Goal: Transaction & Acquisition: Book appointment/travel/reservation

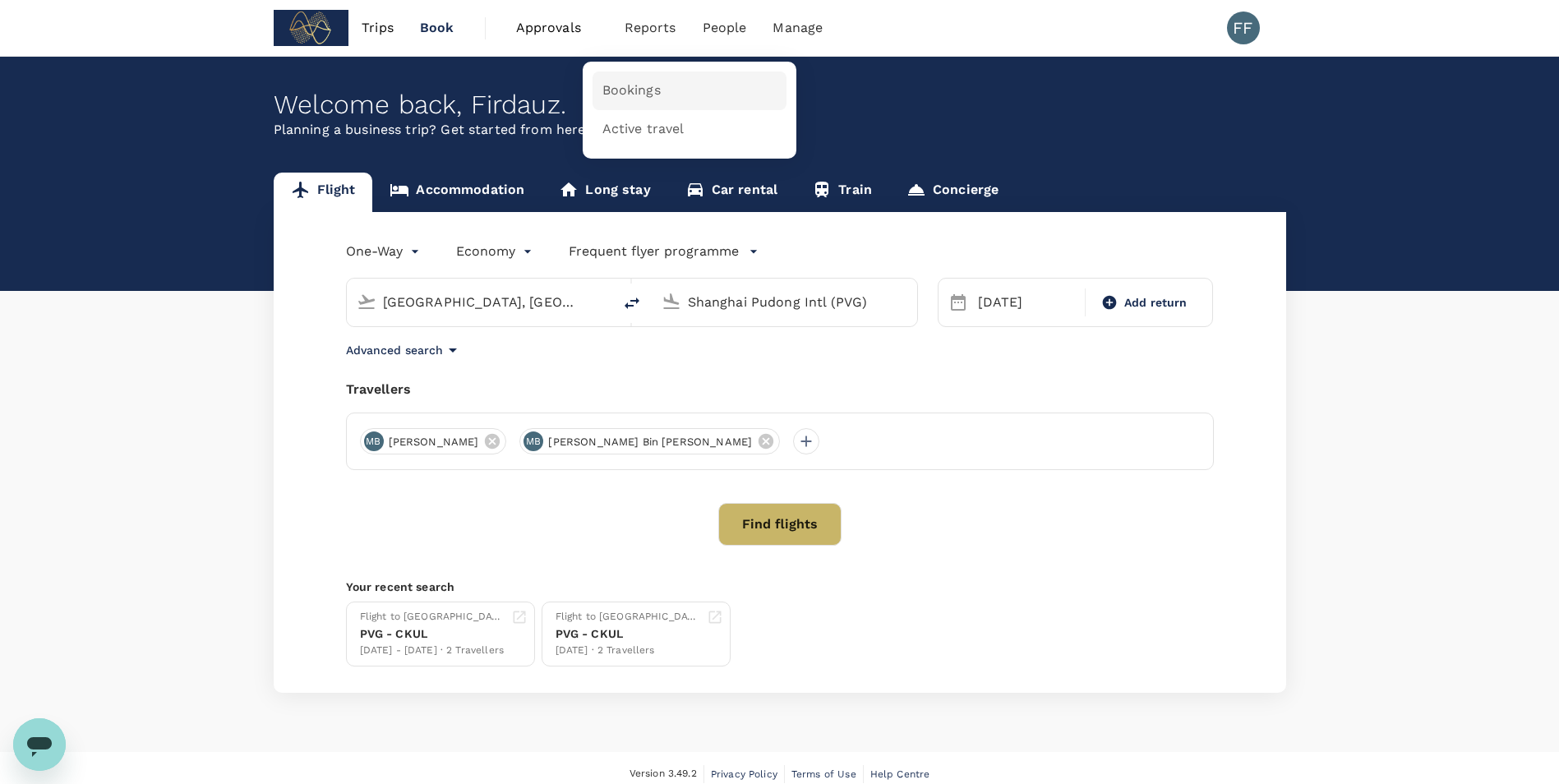
click at [622, 96] on span "Bookings" at bounding box center [631, 91] width 59 height 19
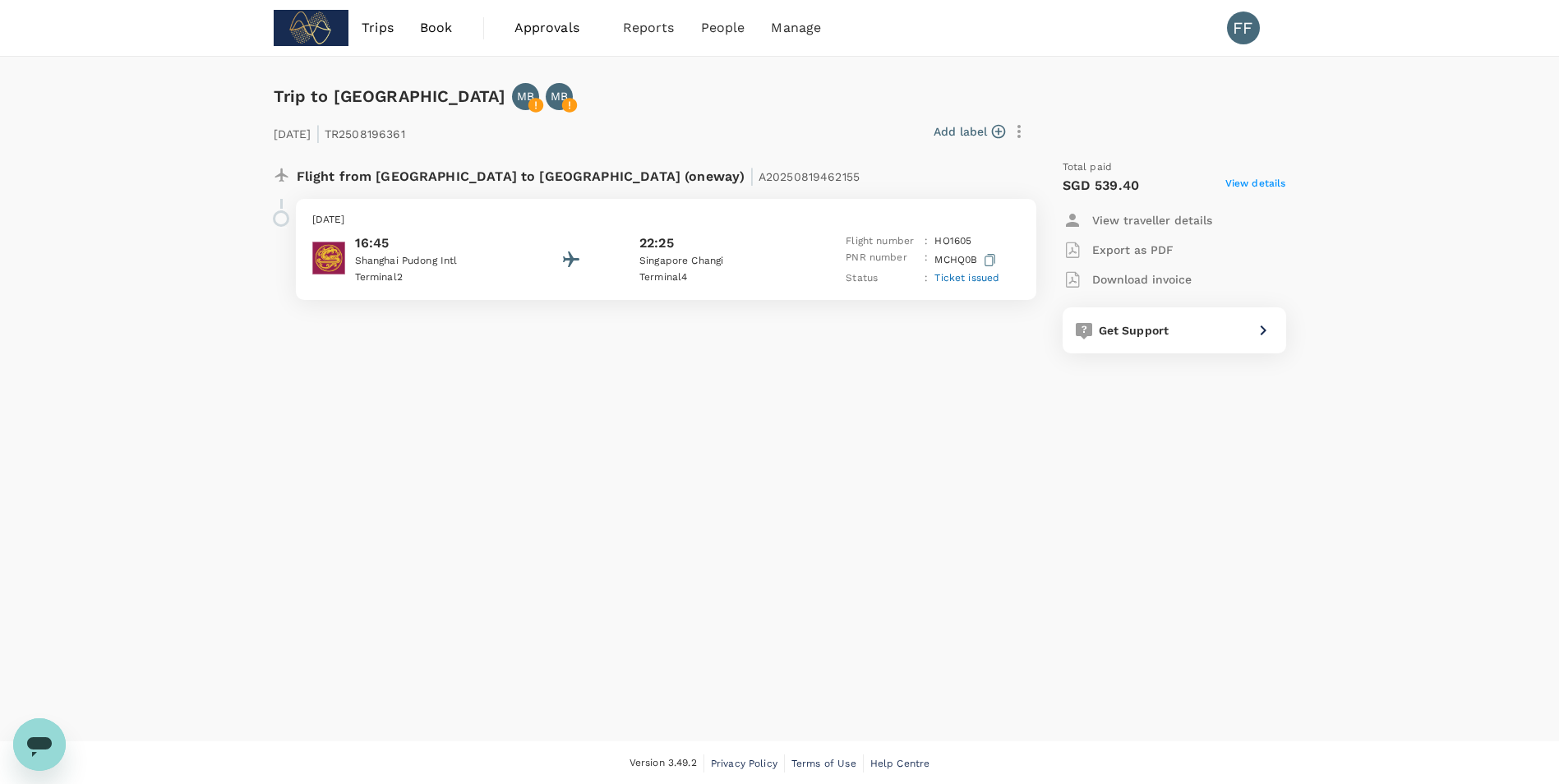
click at [780, 136] on div "Add label" at bounding box center [722, 132] width 621 height 28
click at [691, 252] on div "22:25" at bounding box center [713, 242] width 148 height 20
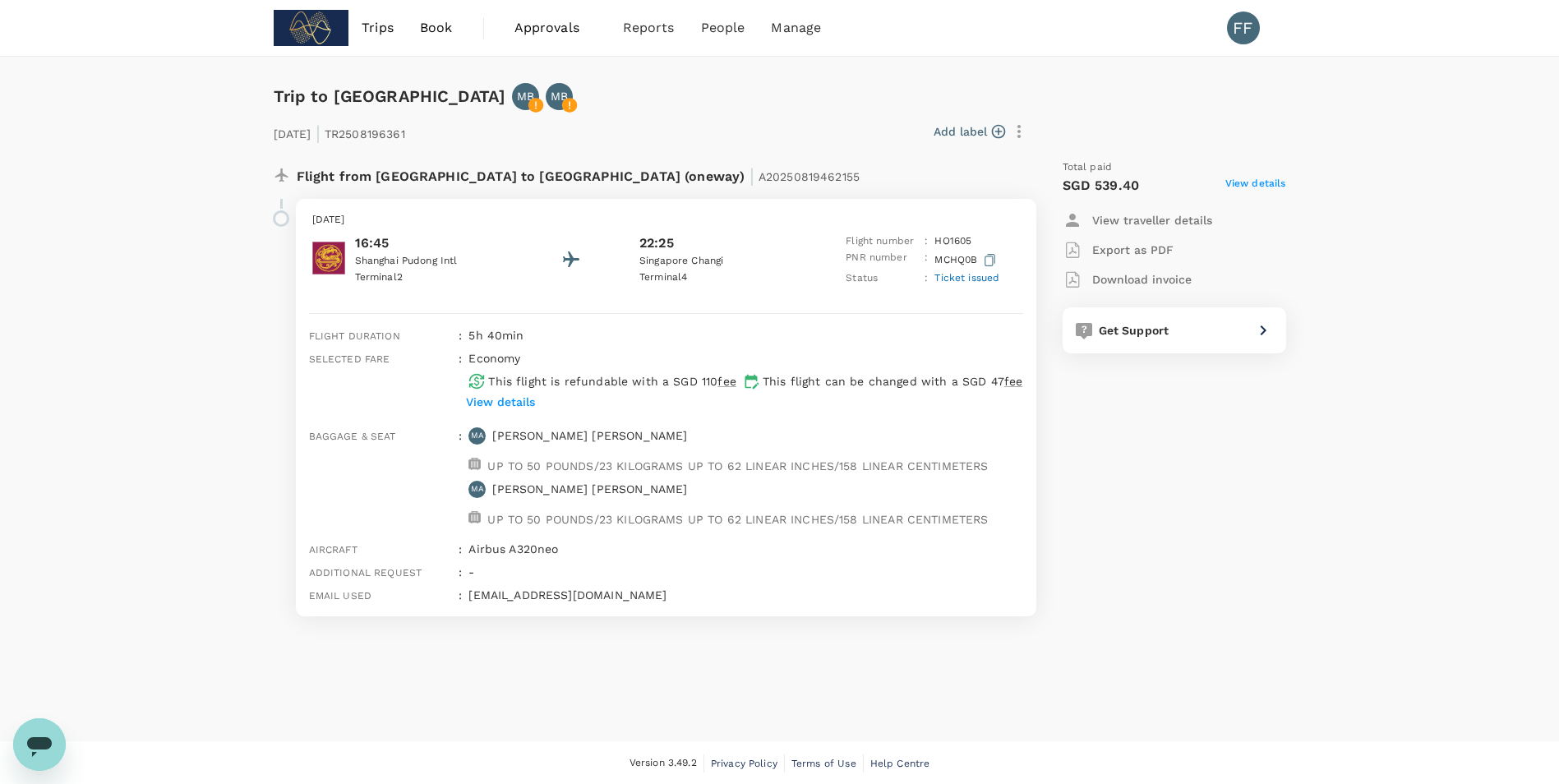
click at [708, 246] on div "22:25" at bounding box center [713, 242] width 148 height 20
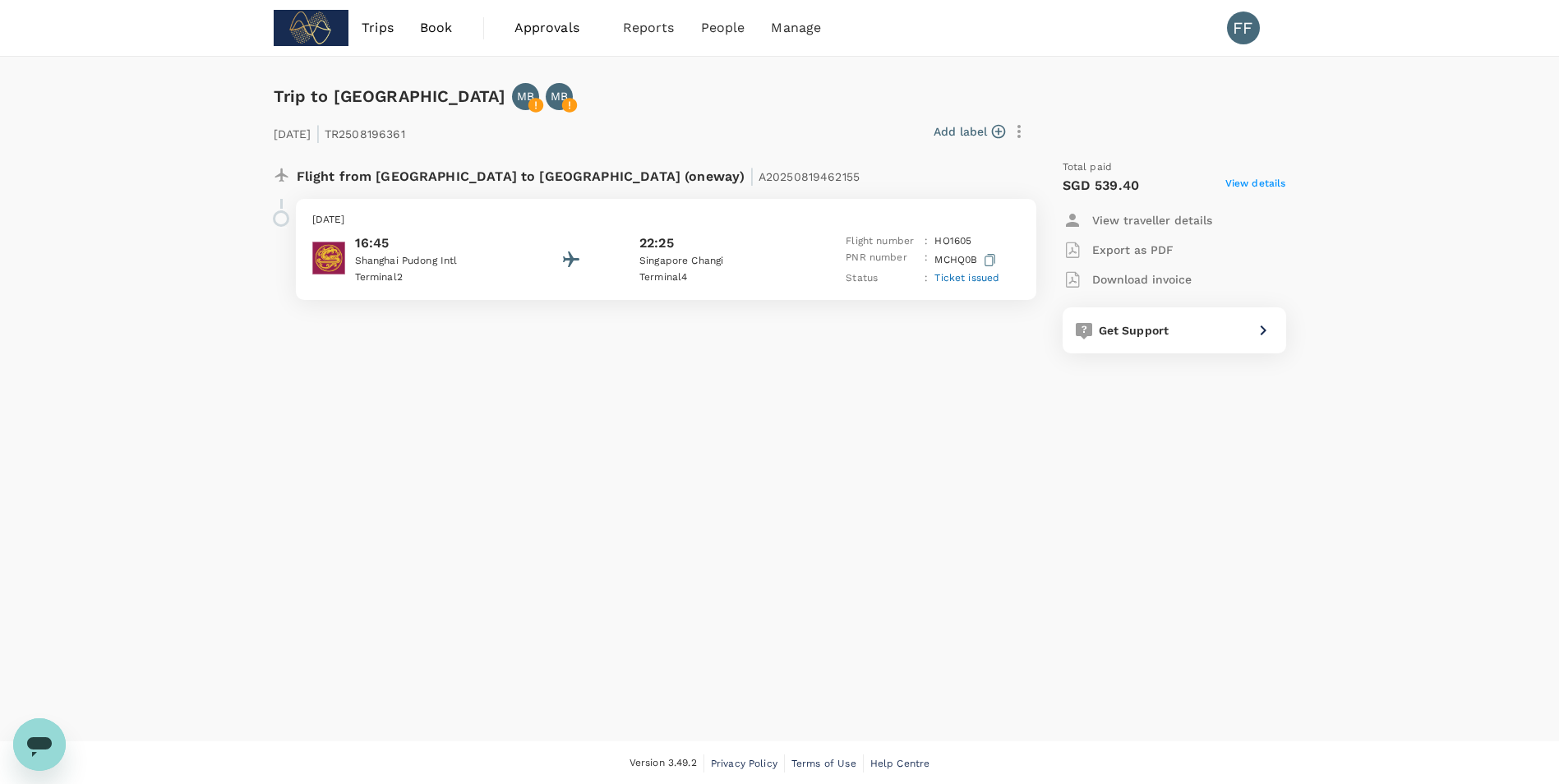
click at [375, 29] on span "Trips" at bounding box center [377, 27] width 32 height 20
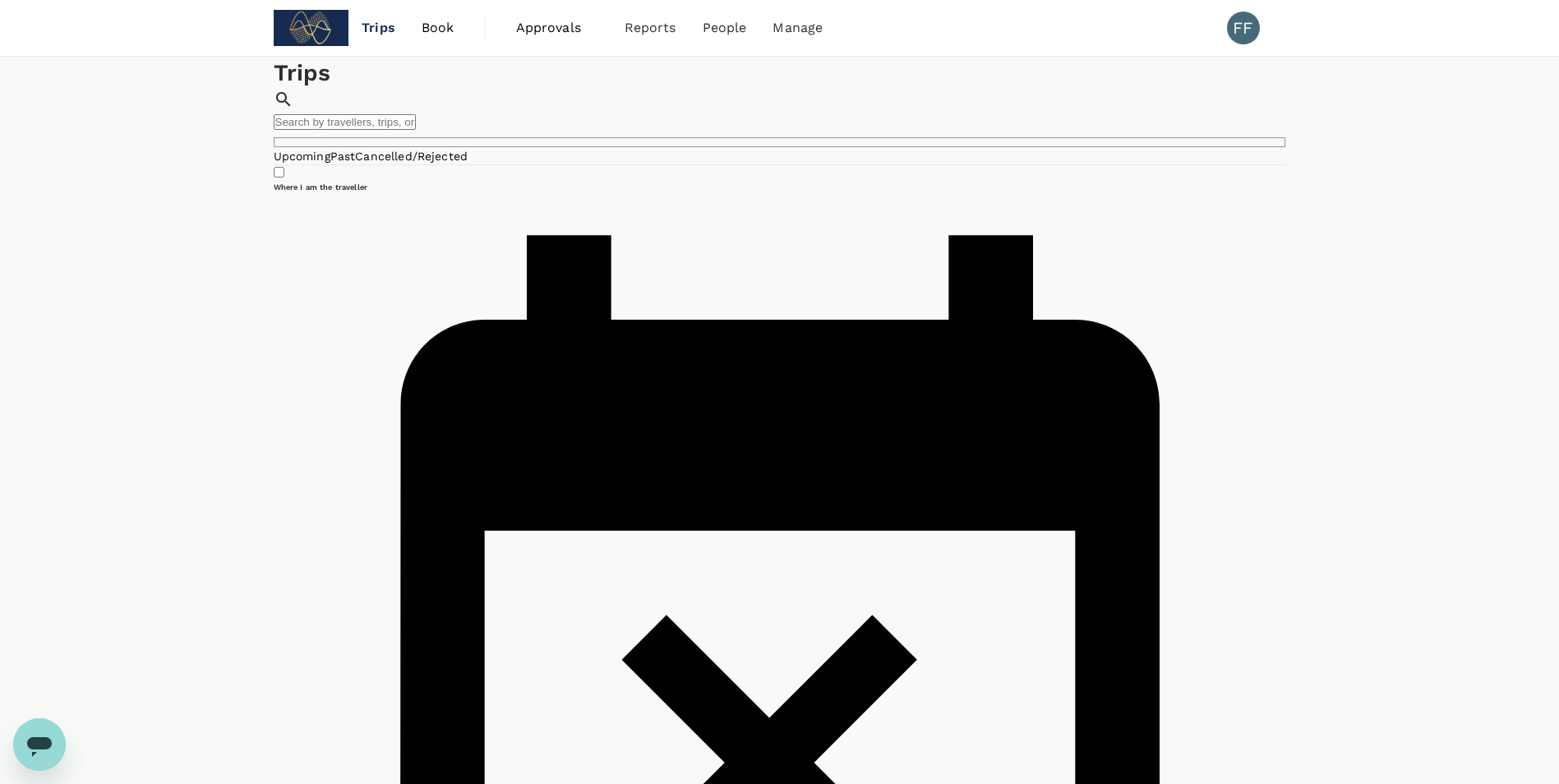
click at [555, 32] on span "Approvals" at bounding box center [557, 27] width 82 height 20
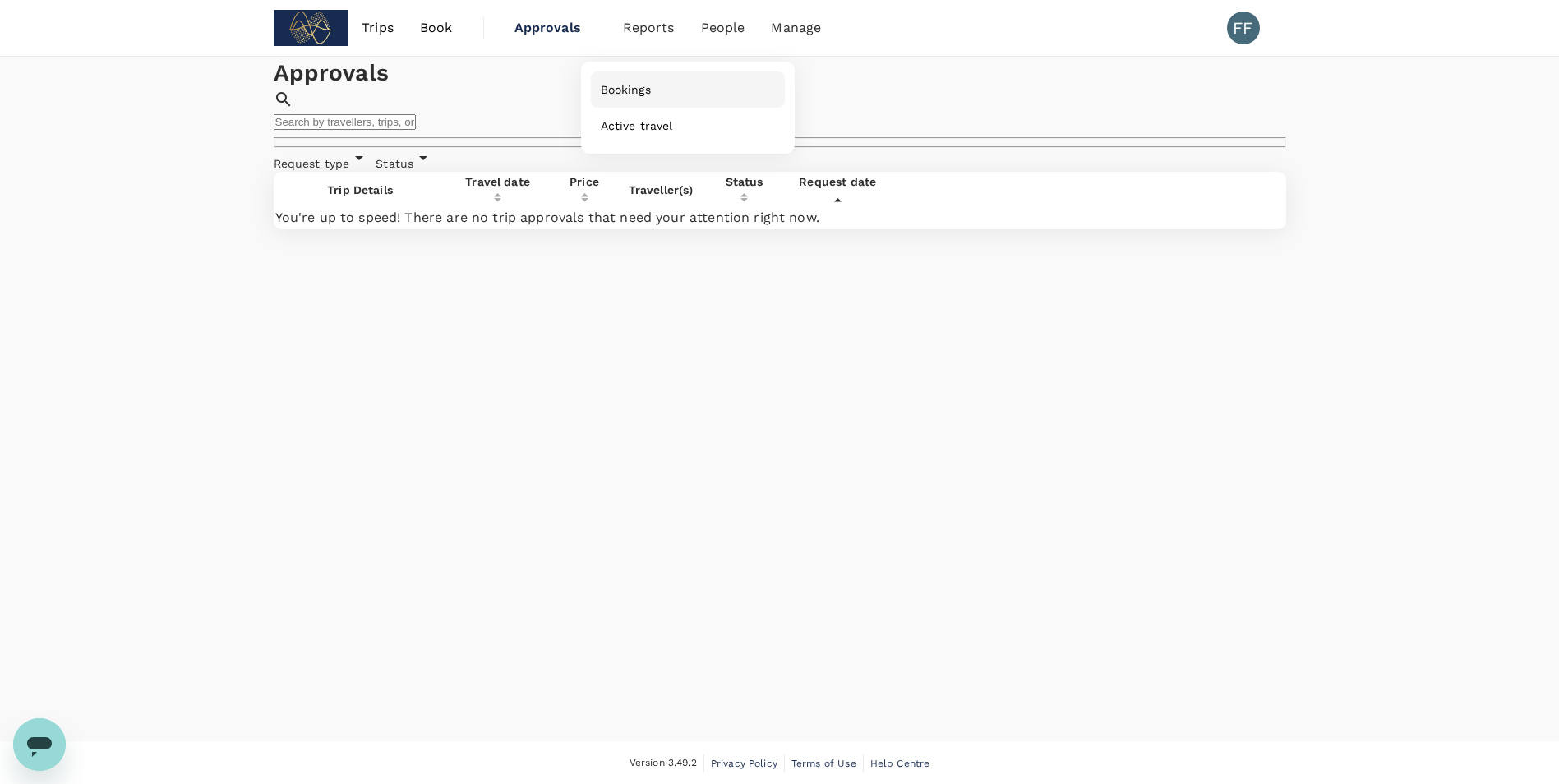
click at [643, 91] on span "Bookings" at bounding box center [626, 89] width 50 height 16
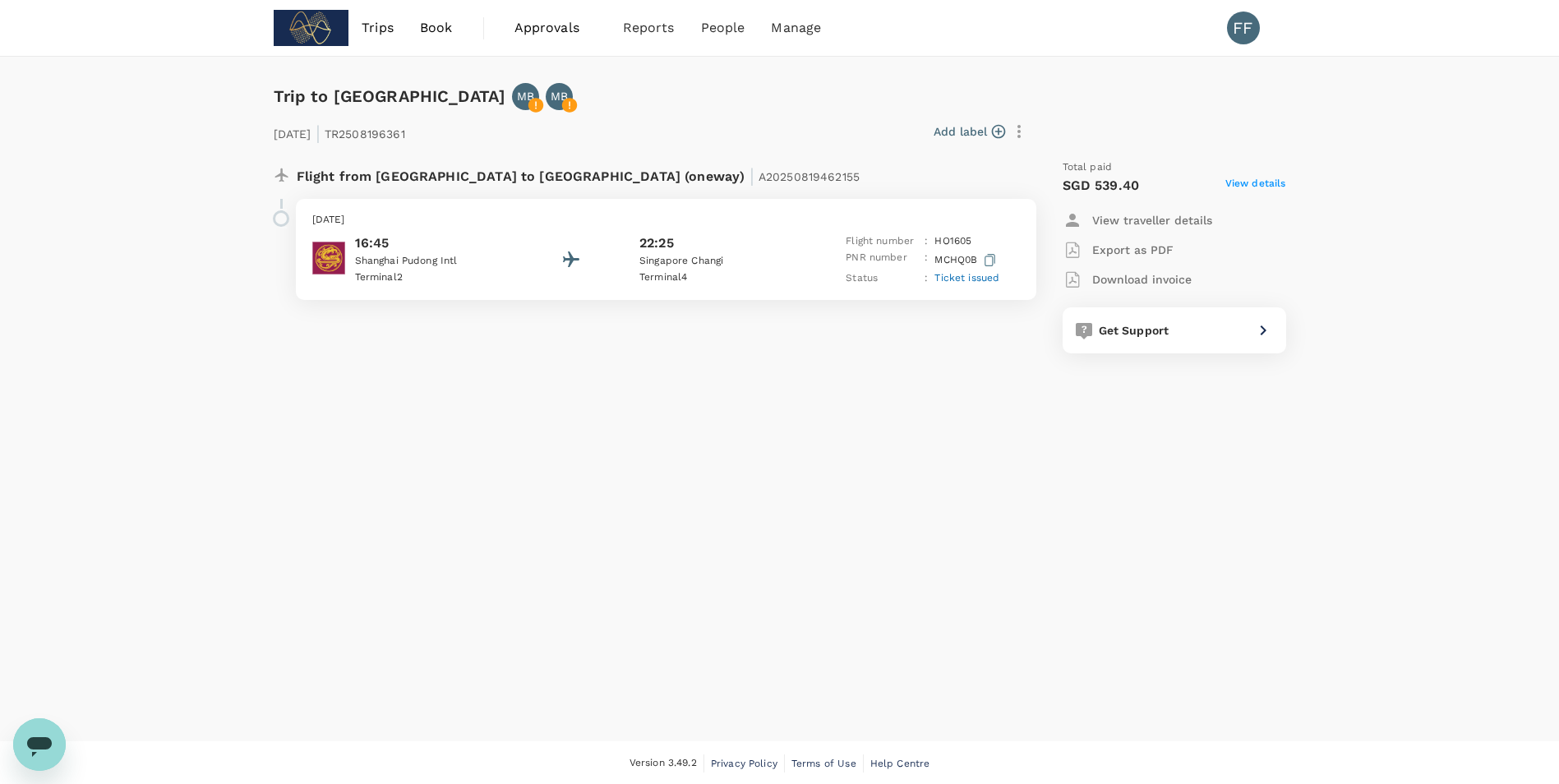
click at [588, 251] on div "16:45 [GEOGRAPHIC_DATA] 2 22:25 [GEOGRAPHIC_DATA] [GEOGRAPHIC_DATA] 4 Flight nu…" at bounding box center [666, 259] width 708 height 54
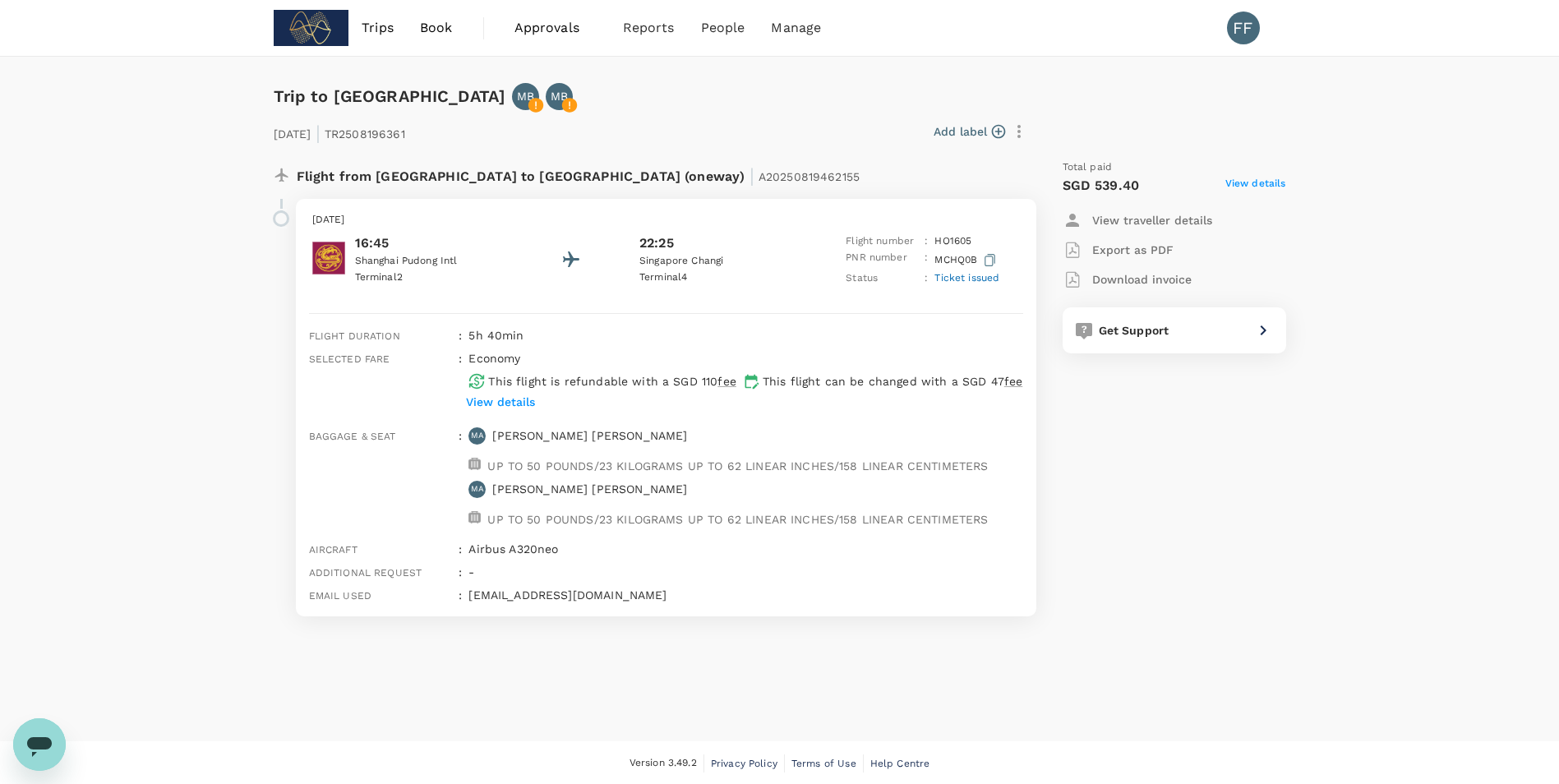
click at [315, 25] on img at bounding box center [311, 27] width 75 height 36
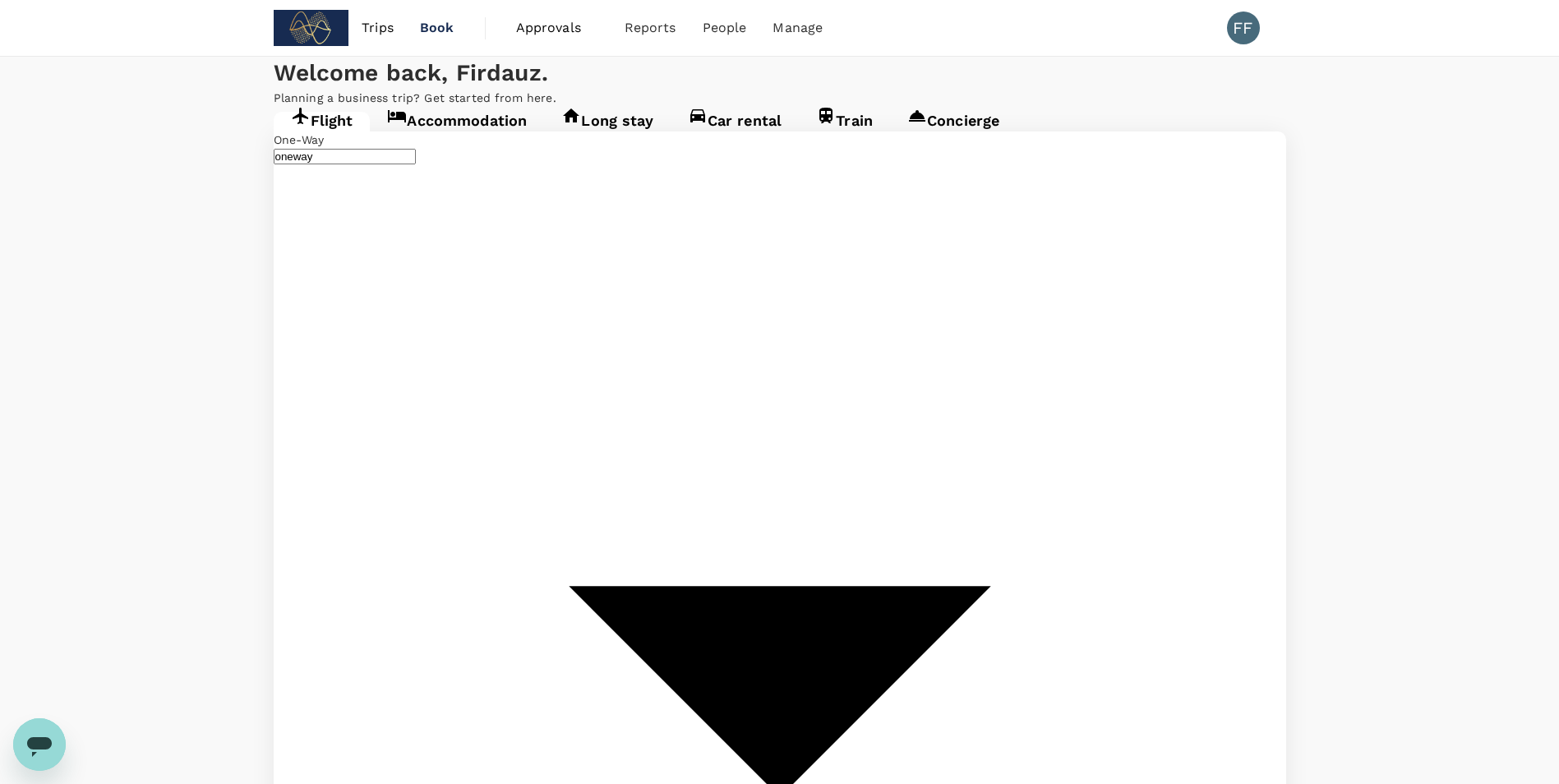
type input "[GEOGRAPHIC_DATA], [GEOGRAPHIC_DATA] (any)"
type input "Shanghai Pudong Intl (PVG)"
type input "[GEOGRAPHIC_DATA], [GEOGRAPHIC_DATA] (any)"
type input "Shanghai Pudong Intl (PVG)"
click at [570, 23] on span "Approvals" at bounding box center [557, 27] width 82 height 20
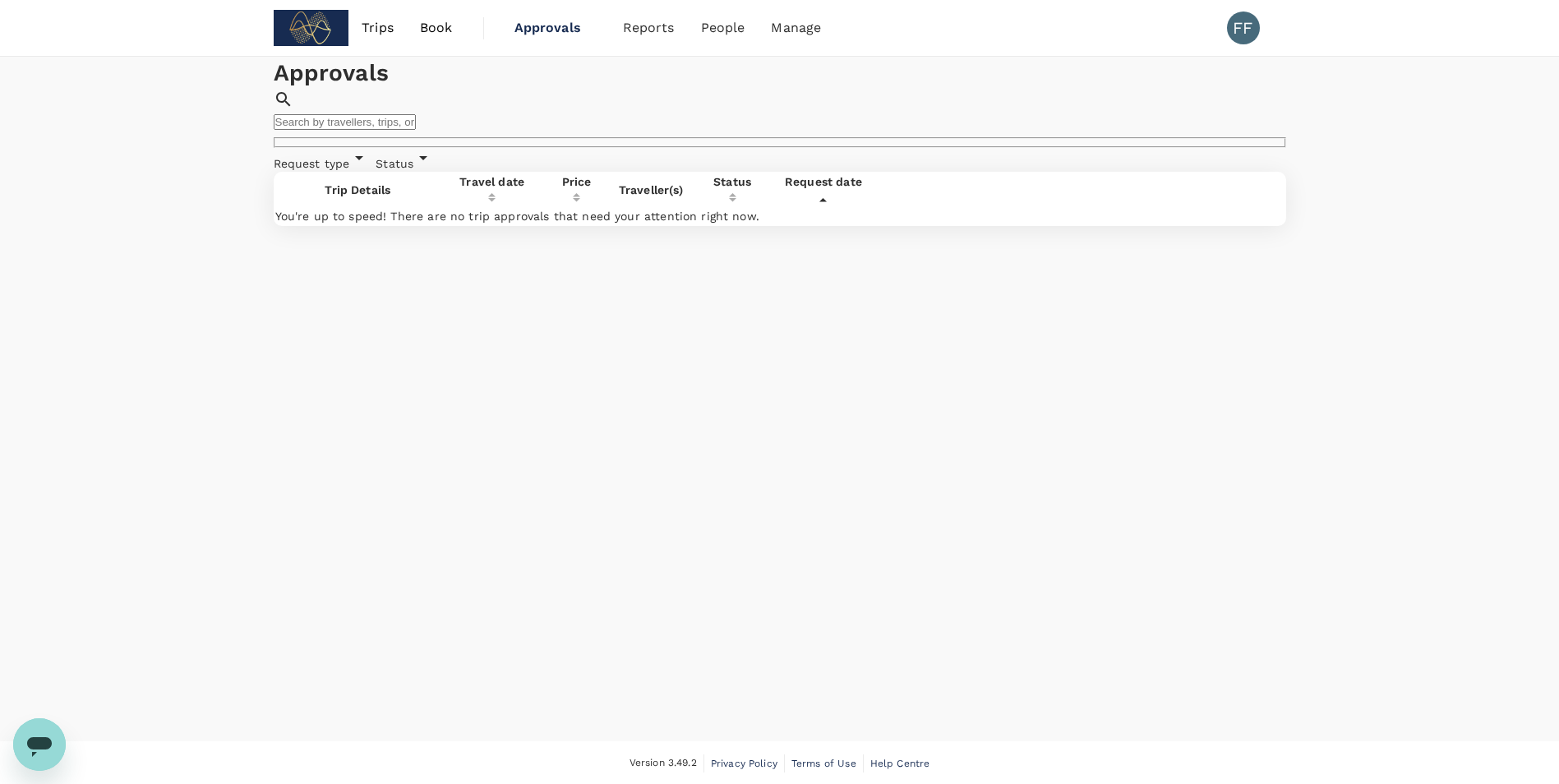
click at [630, 90] on h1 "Approvals" at bounding box center [780, 73] width 1013 height 33
